Goal: Task Accomplishment & Management: Complete application form

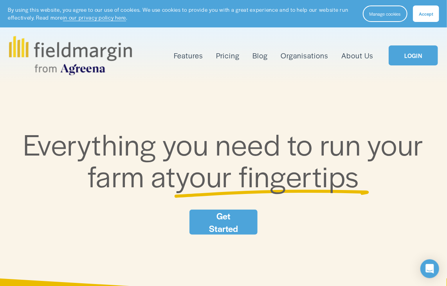
click at [406, 58] on link "LOGIN" at bounding box center [413, 55] width 49 height 20
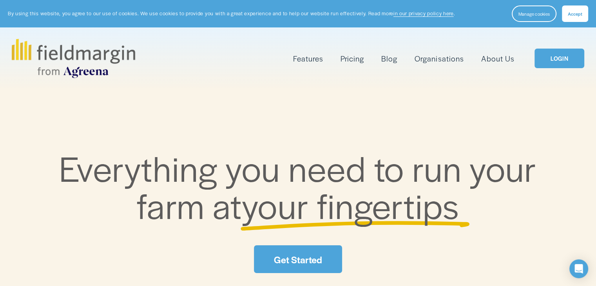
click at [544, 58] on link "LOGIN" at bounding box center [558, 59] width 49 height 20
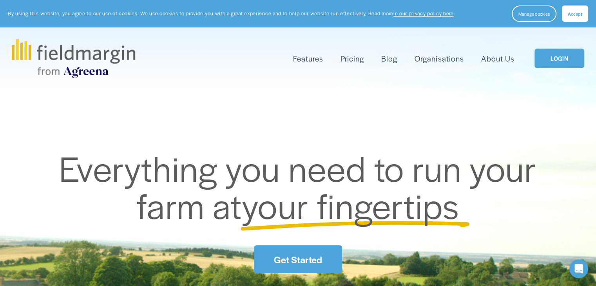
click at [298, 261] on link "Get Started" at bounding box center [298, 259] width 88 height 28
